Goal: Transaction & Acquisition: Purchase product/service

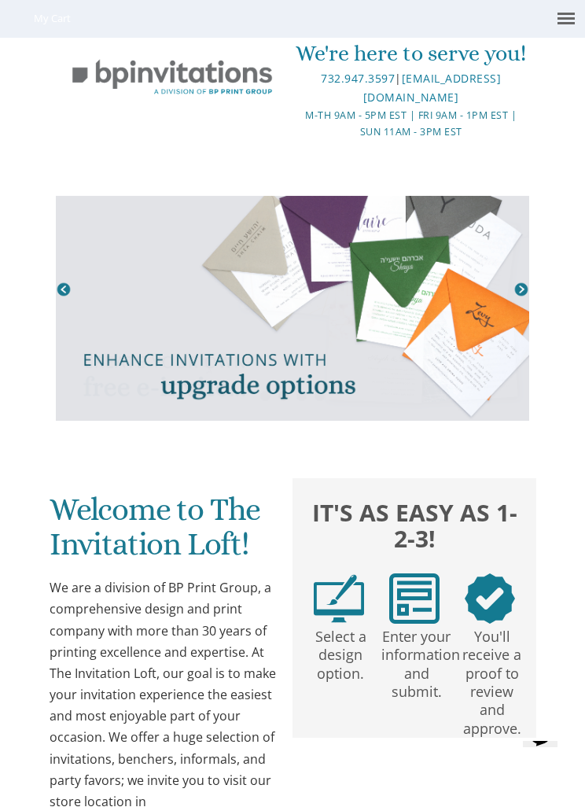
click at [517, 278] on link at bounding box center [292, 308] width 473 height 225
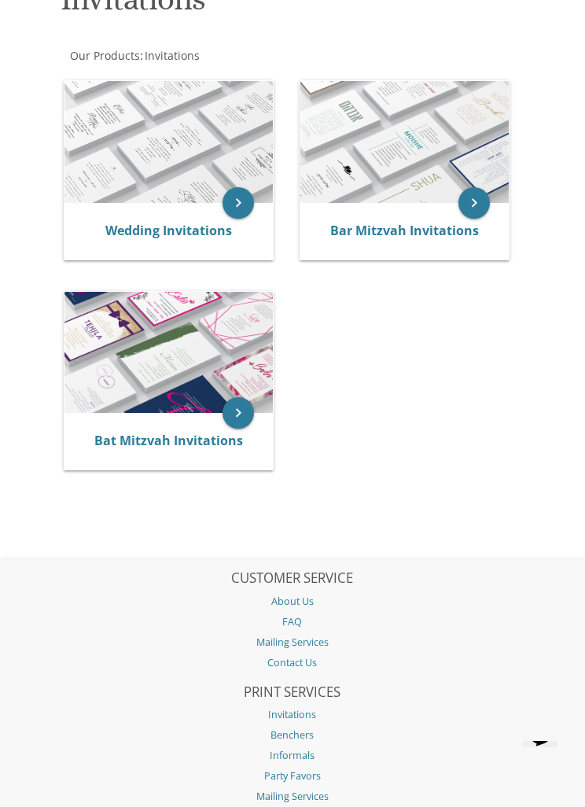
scroll to position [45, 0]
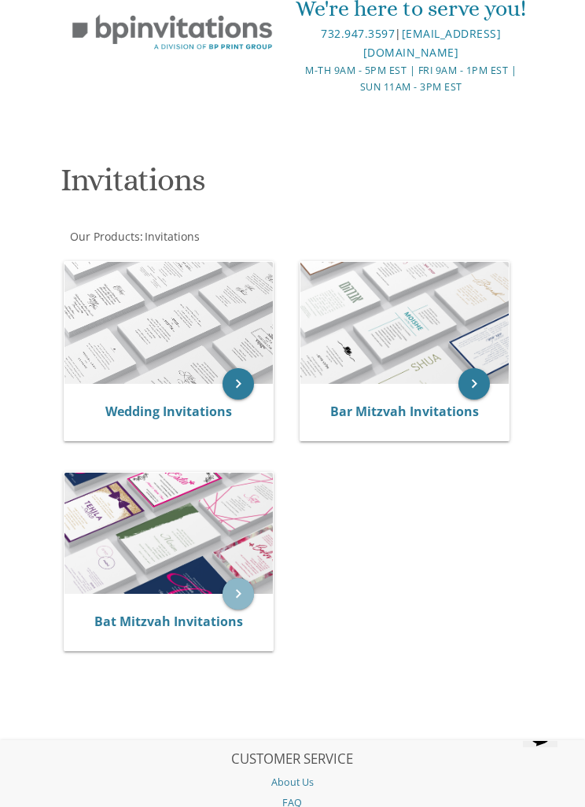
click at [243, 597] on icon "keyboard_arrow_right" at bounding box center [237, 593] width 31 height 31
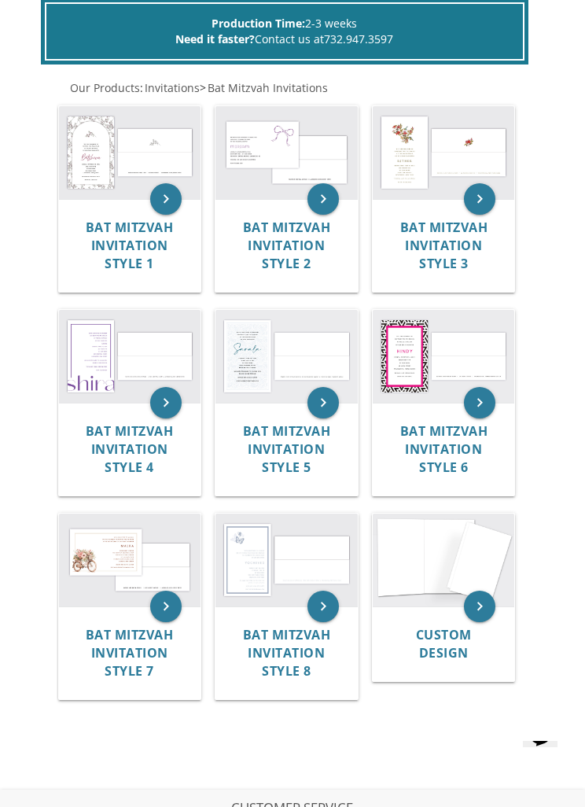
scroll to position [346, 0]
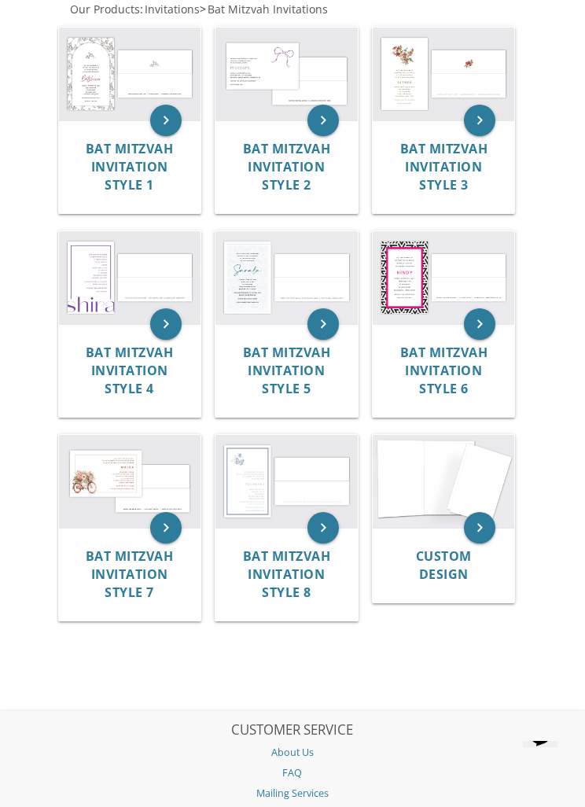
click at [162, 447] on img at bounding box center [130, 481] width 142 height 93
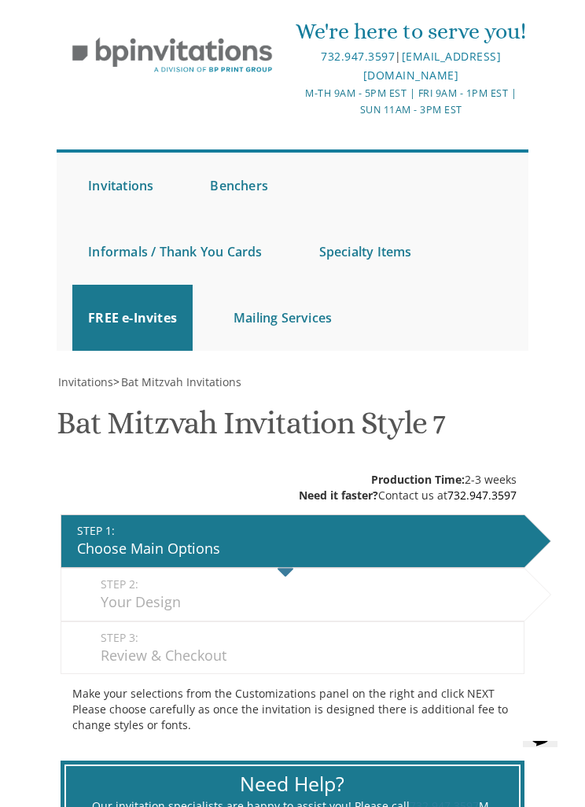
click at [245, 61] on img at bounding box center [172, 56] width 230 height 56
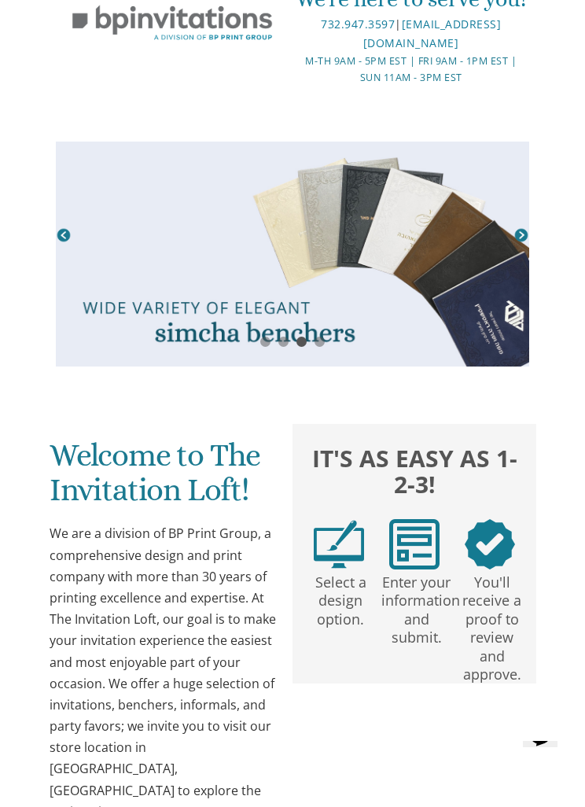
scroll to position [53, 0]
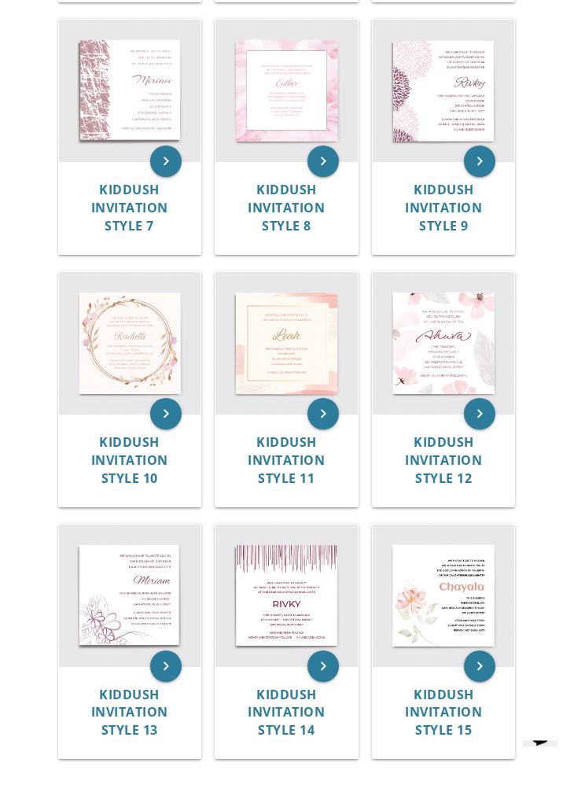
scroll to position [962, 0]
click at [317, 585] on img at bounding box center [286, 595] width 142 height 142
click at [288, 583] on img at bounding box center [286, 595] width 142 height 142
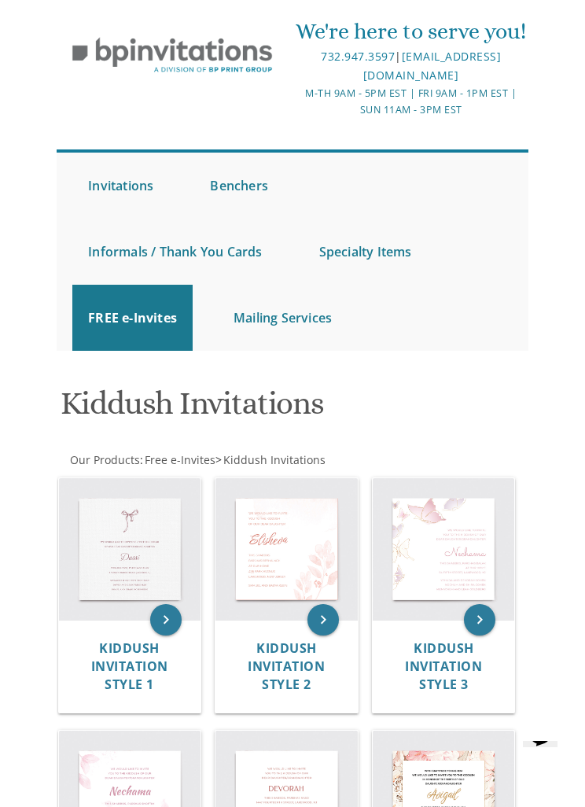
scroll to position [1013, 0]
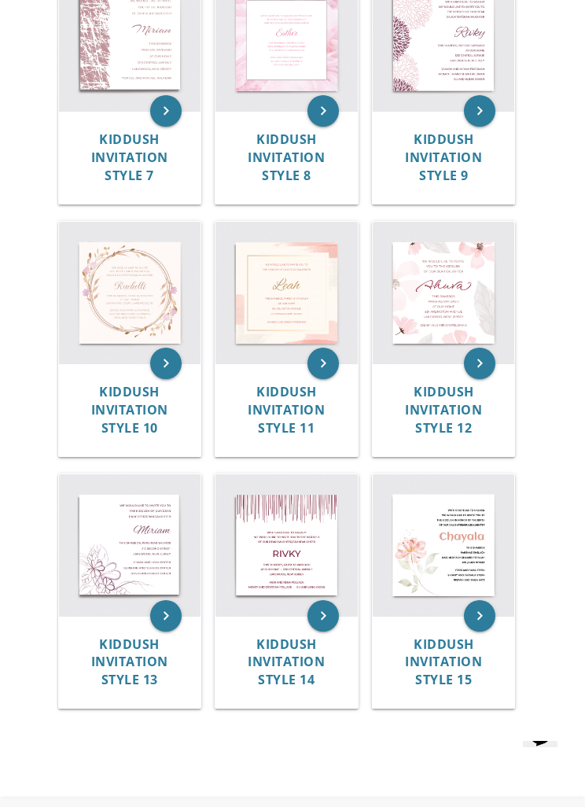
click at [156, 638] on span "Kiddush Invitation Style 13" at bounding box center [129, 661] width 77 height 53
click at [139, 642] on span "Kiddush Invitation Style 13" at bounding box center [129, 661] width 77 height 53
click at [144, 405] on span "Kiddush Invitation Style 10" at bounding box center [129, 409] width 77 height 53
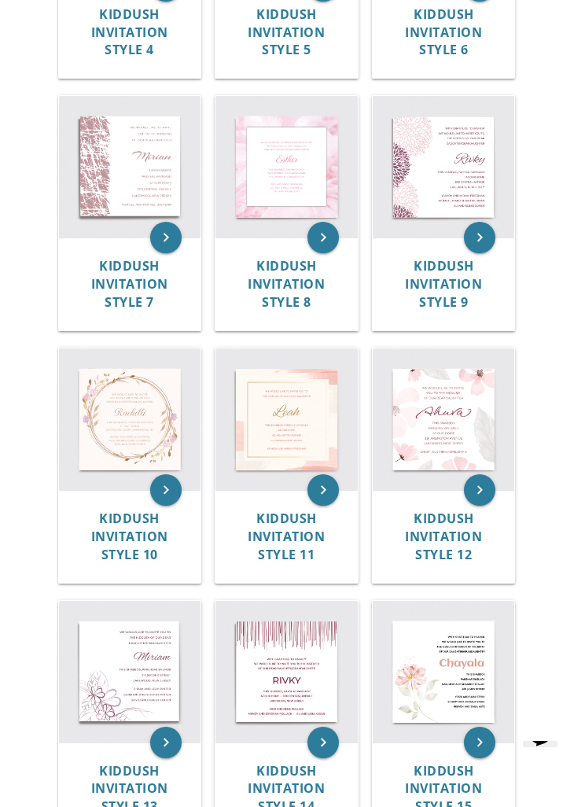
scroll to position [871, 0]
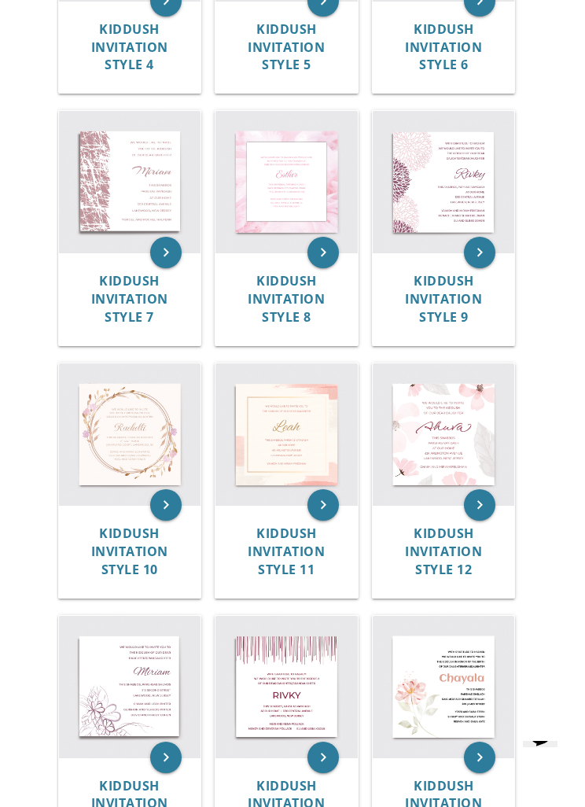
click at [121, 530] on span "Kiddush Invitation Style 10" at bounding box center [129, 550] width 77 height 53
click at [134, 285] on span "Kiddush Invitation Style 7" at bounding box center [129, 298] width 77 height 53
click at [144, 283] on span "Kiddush Invitation Style 7" at bounding box center [129, 298] width 77 height 53
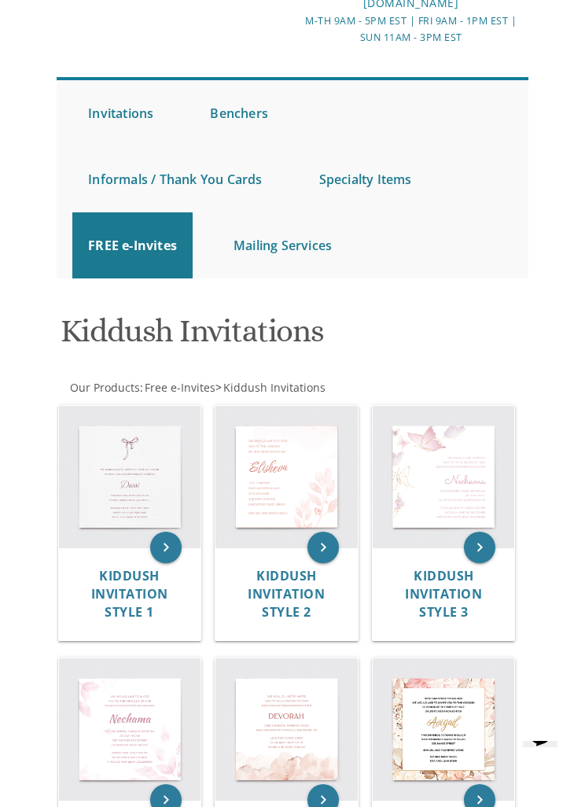
scroll to position [323, 0]
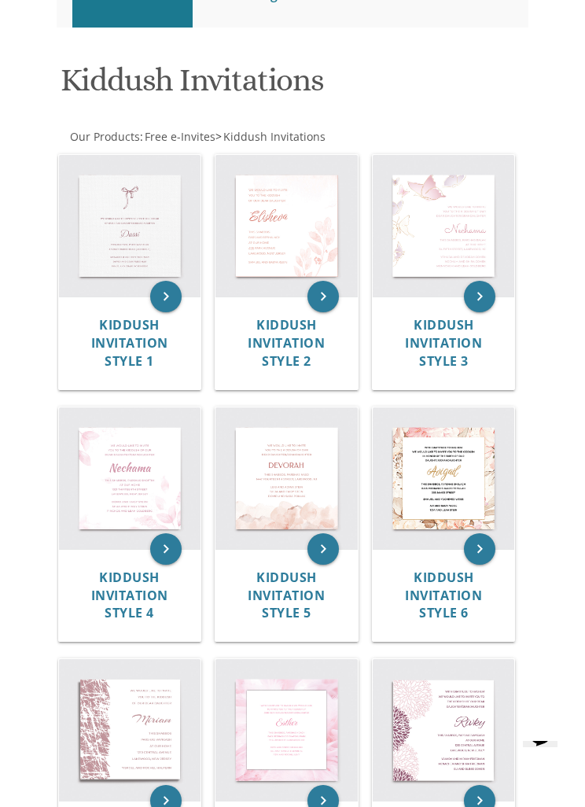
click at [326, 489] on img at bounding box center [286, 478] width 142 height 142
click at [311, 419] on img at bounding box center [286, 478] width 142 height 142
click at [295, 568] on span "Kiddush Invitation Style 5" at bounding box center [286, 594] width 77 height 53
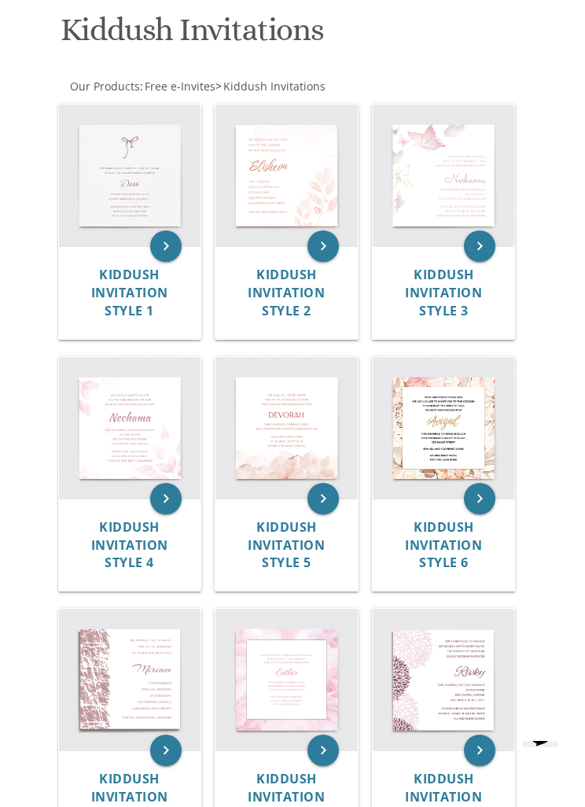
click at [293, 553] on span "Kiddush Invitation Style 5" at bounding box center [286, 544] width 77 height 53
click at [294, 535] on span "Kiddush Invitation Style 5" at bounding box center [286, 544] width 77 height 53
click at [310, 542] on span "Kiddush Invitation Style 5" at bounding box center [286, 544] width 77 height 53
click at [296, 542] on span "Kiddush Invitation Style 5" at bounding box center [286, 544] width 77 height 53
click at [445, 290] on span "Kiddush Invitation Style 3" at bounding box center [443, 292] width 77 height 53
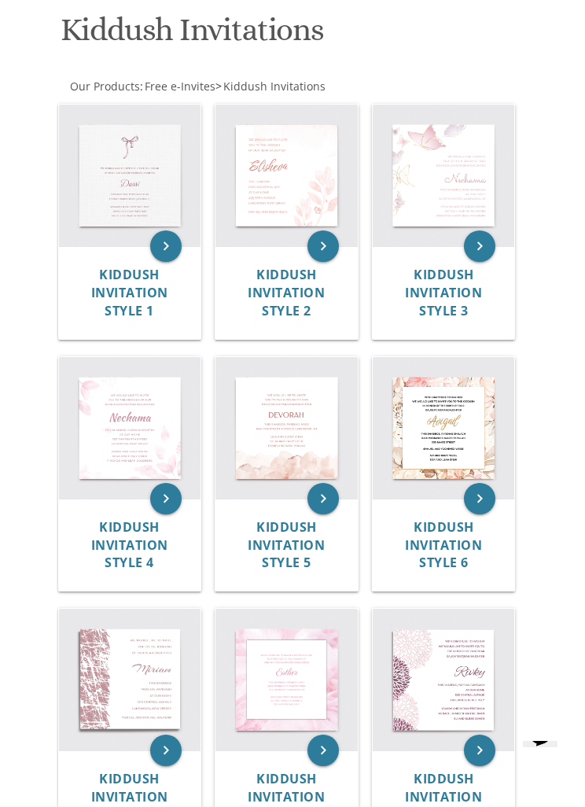
click at [455, 300] on span "Kiddush Invitation Style 3" at bounding box center [443, 292] width 77 height 53
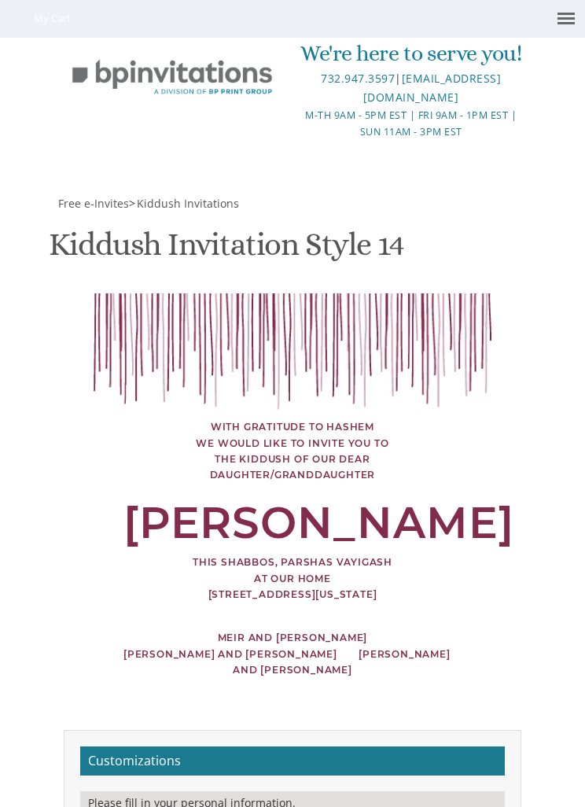
click at [295, 662] on div "[PERSON_NAME] and [PERSON_NAME]" at bounding box center [235, 654] width 224 height 16
